Goal: Check status: Check status

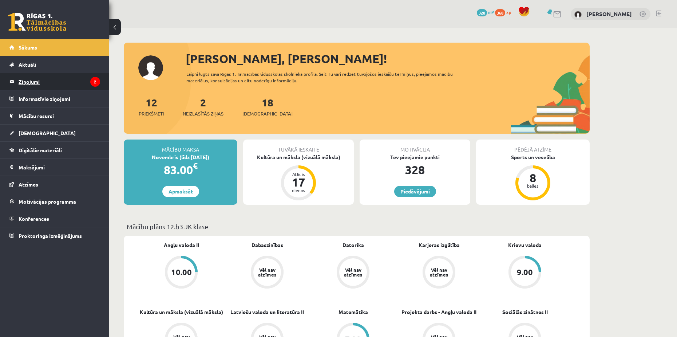
click at [31, 80] on legend "Ziņojumi 2" at bounding box center [60, 81] width 82 height 17
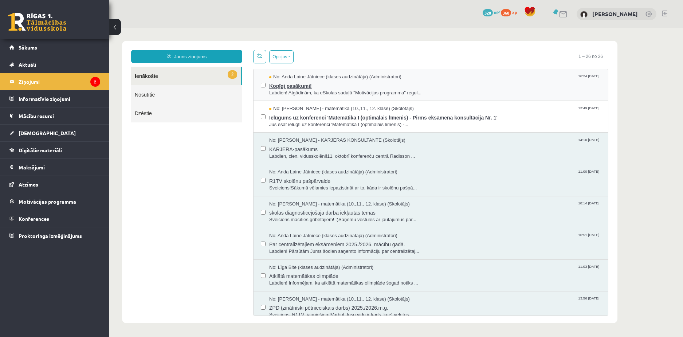
click at [299, 87] on span "Kopīgi pasākumi!" at bounding box center [434, 84] width 331 height 9
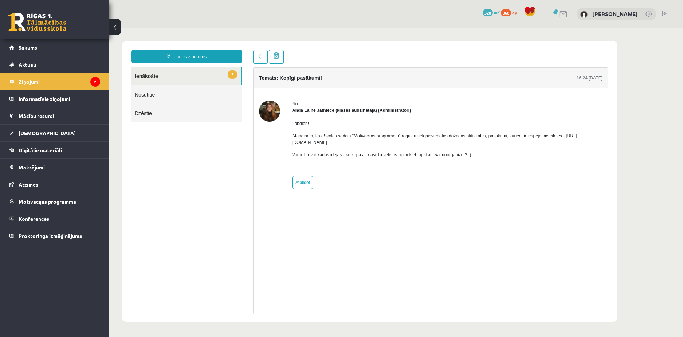
click at [176, 75] on link "1 Ienākošie" at bounding box center [186, 76] width 110 height 19
click at [32, 79] on legend "Ziņojumi 2" at bounding box center [60, 81] width 82 height 17
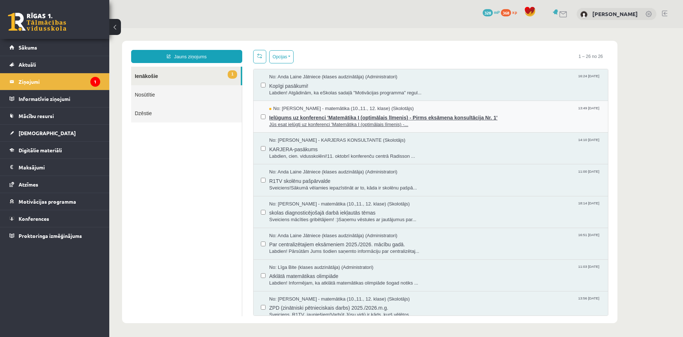
click at [283, 114] on span "Ielūgums uz konferenci 'Matemātika I (optimālais līmenis) - Pirms eksāmena kons…" at bounding box center [434, 116] width 331 height 9
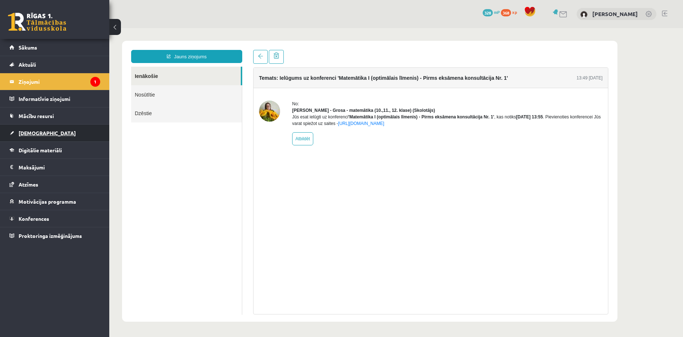
click at [28, 131] on span "[DEMOGRAPHIC_DATA]" at bounding box center [47, 133] width 57 height 7
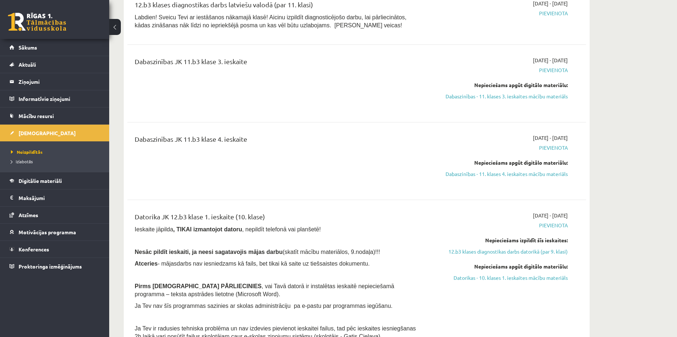
scroll to position [364, 0]
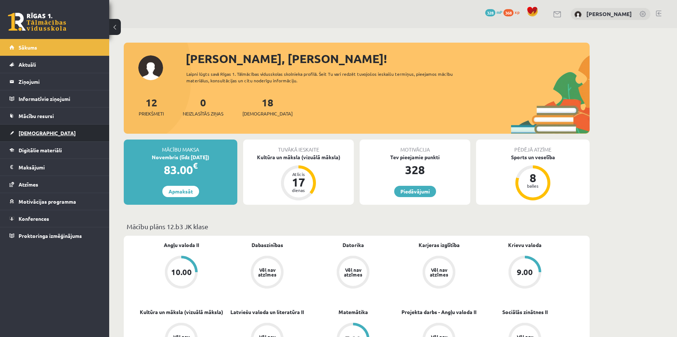
click at [20, 133] on span "[DEMOGRAPHIC_DATA]" at bounding box center [47, 133] width 57 height 7
click at [35, 131] on span "[DEMOGRAPHIC_DATA]" at bounding box center [47, 133] width 57 height 7
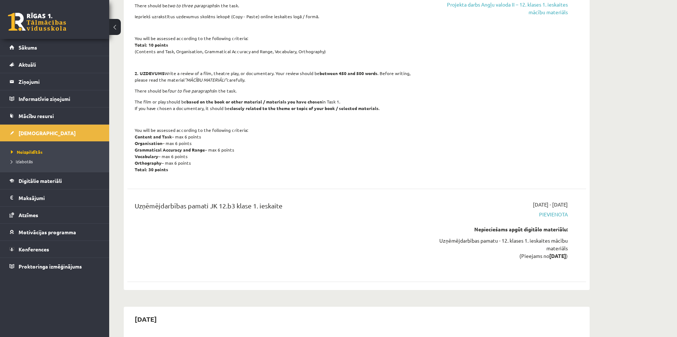
scroll to position [2003, 0]
